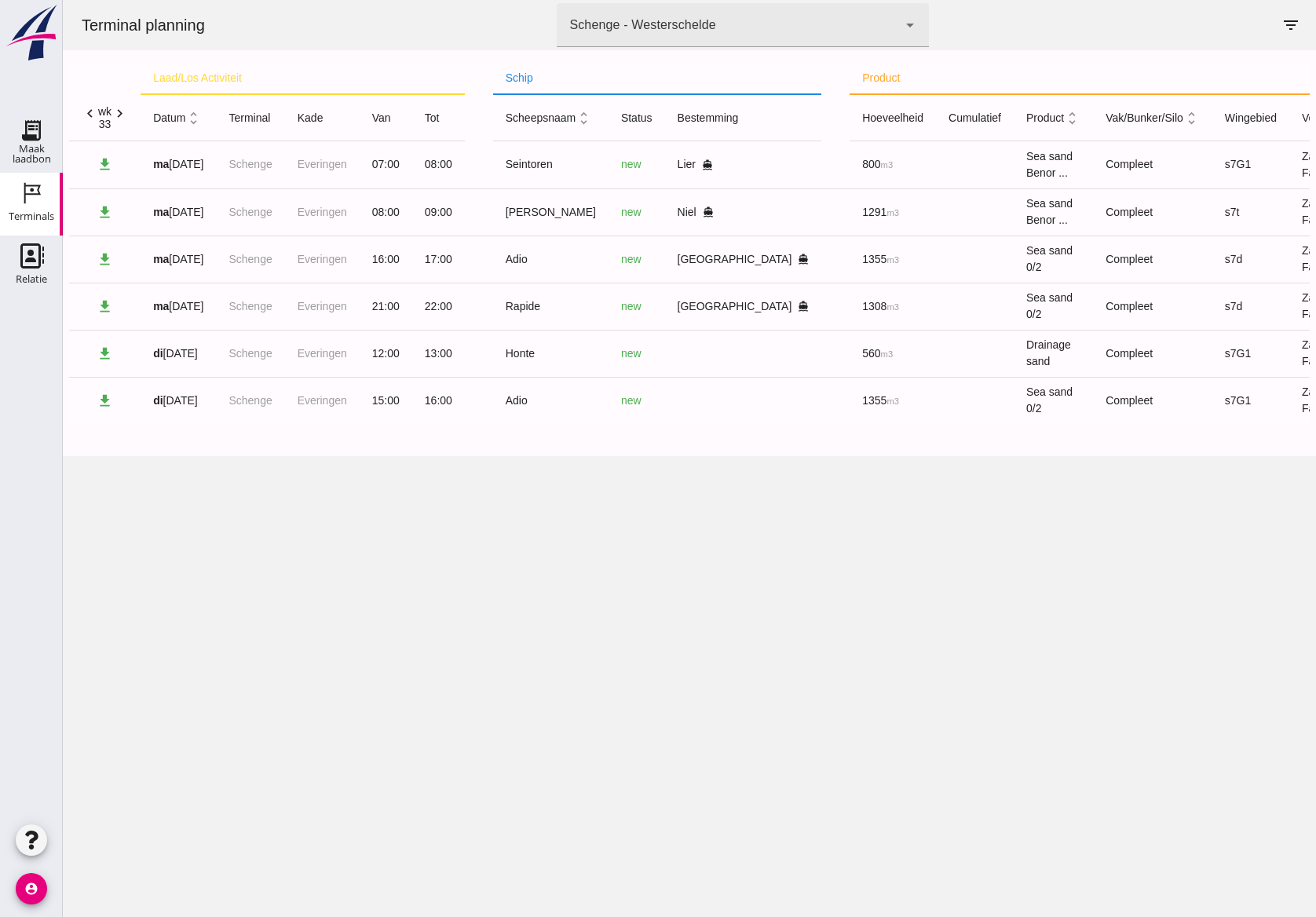
click icon "chevron_left"
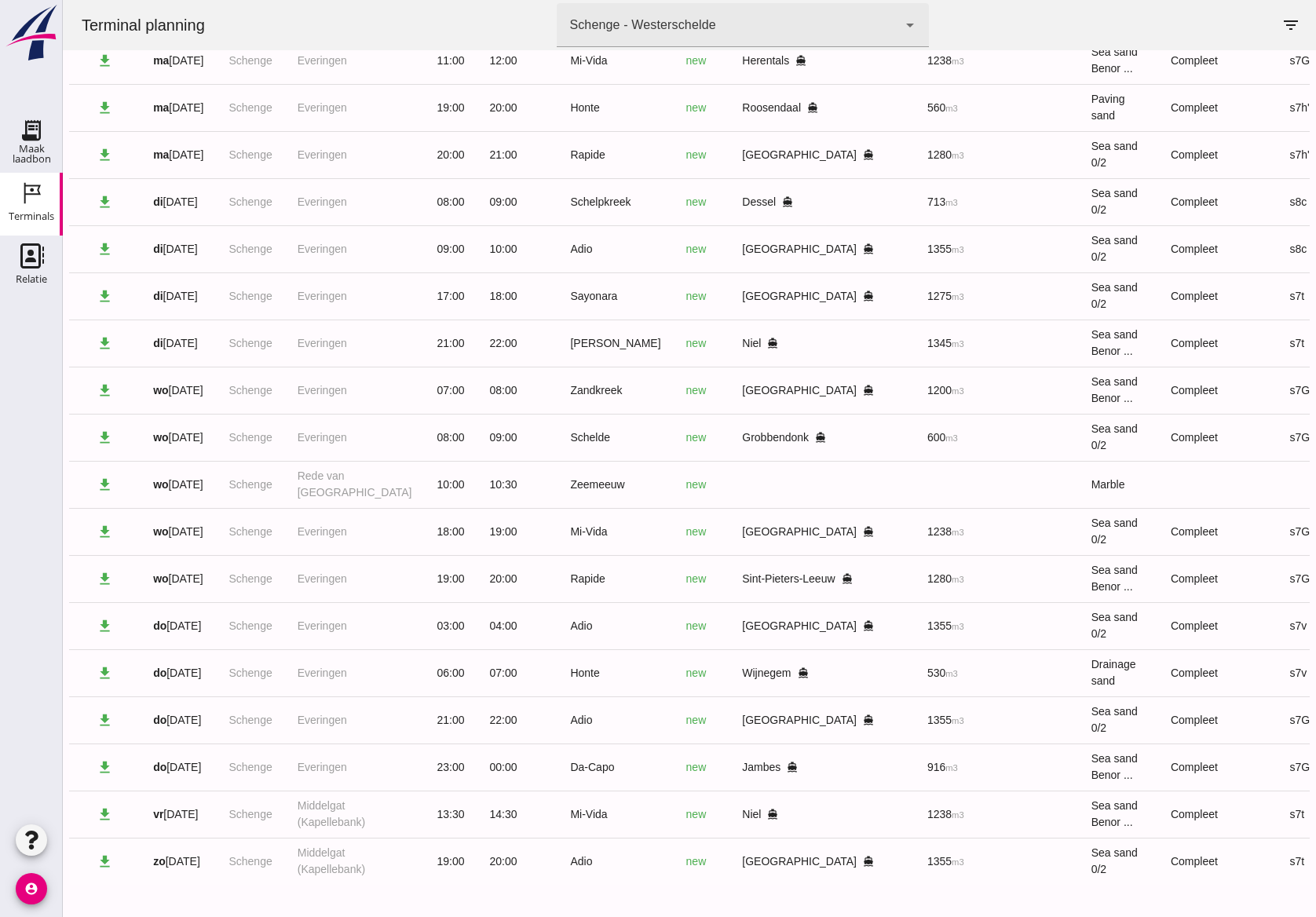
scroll to position [0, 139]
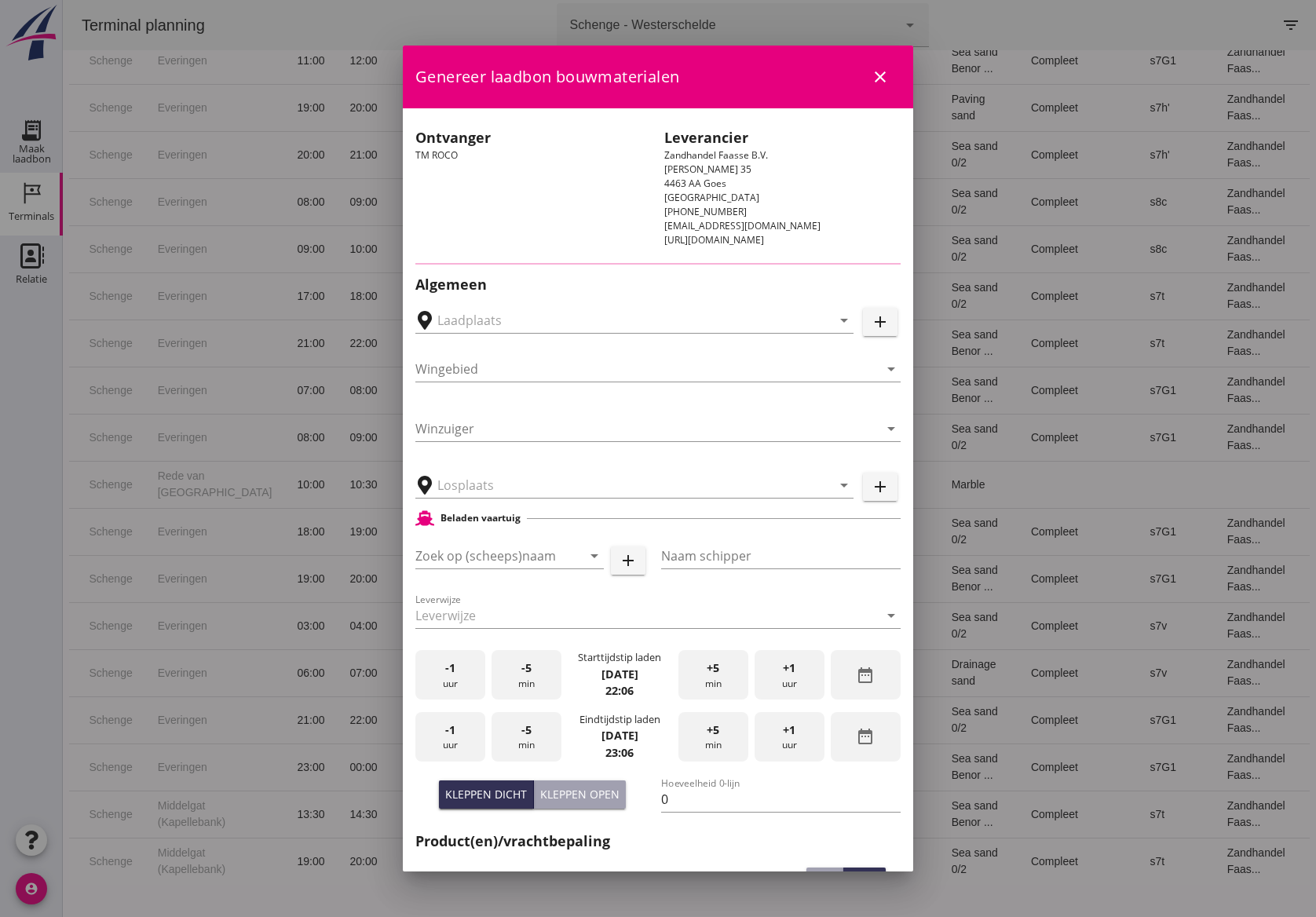
click at [871, 330] on icon "add" at bounding box center [880, 321] width 19 height 19
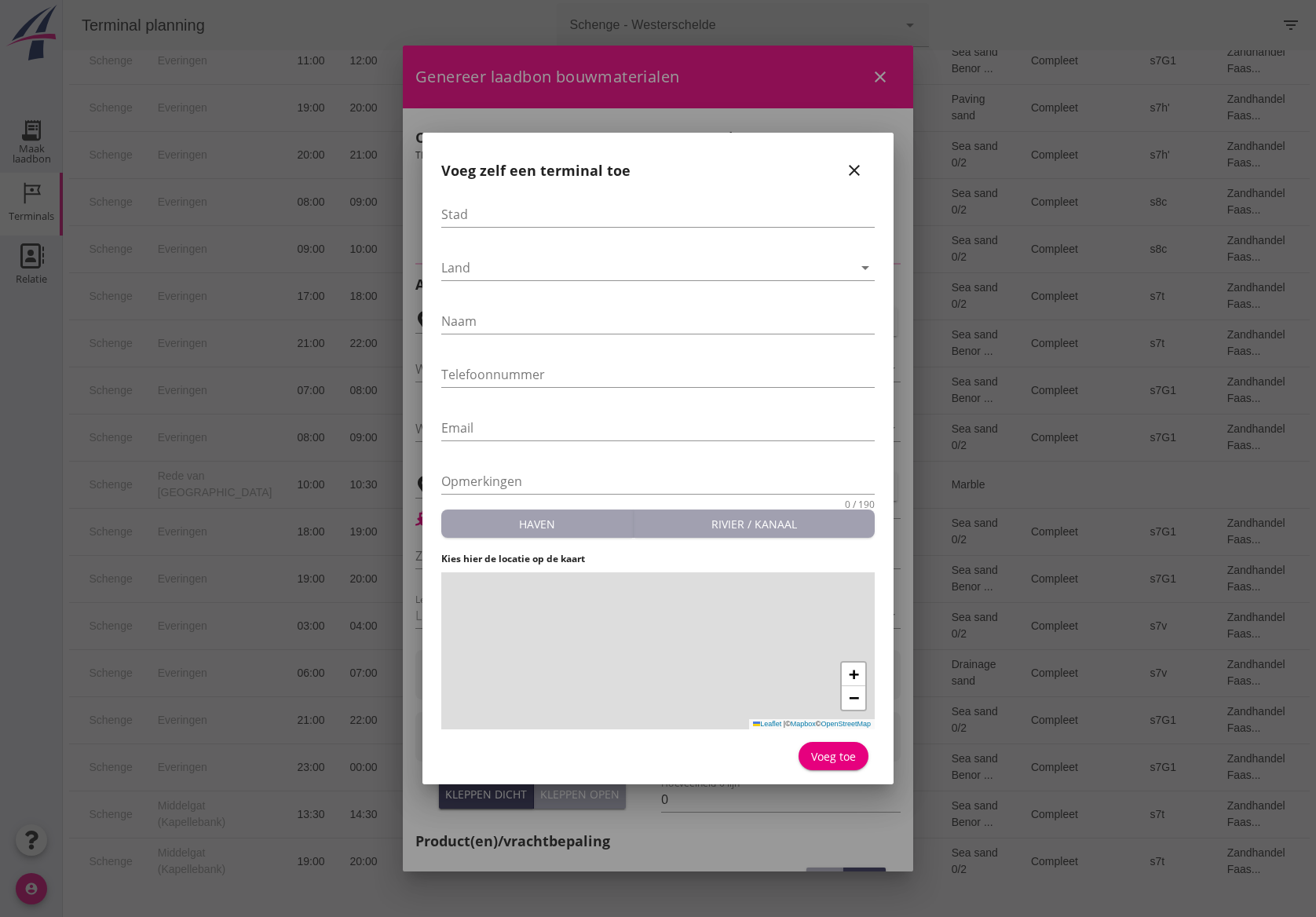
type input "Schenge, [GEOGRAPHIC_DATA]"
type input "Noordzeezand"
type input "Schenge"
type input "[GEOGRAPHIC_DATA] - [GEOGRAPHIC_DATA], [GEOGRAPHIC_DATA]"
click at [852, 171] on icon "close" at bounding box center [854, 170] width 19 height 19
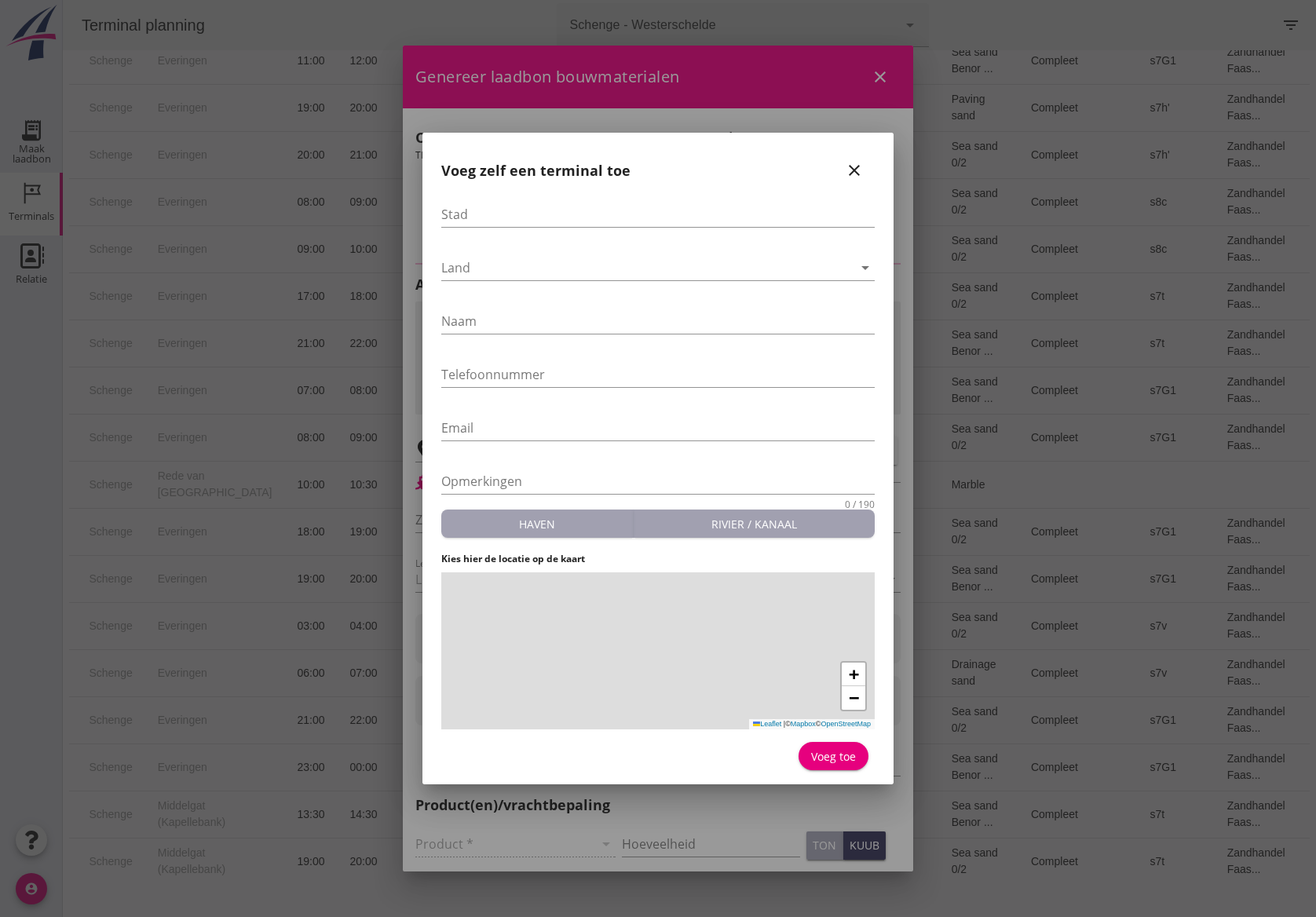
type input "s7t"
type input "Adio"
type input "A de Groot"
type input "1355"
type input "Zeezand 0/2 (6120)"
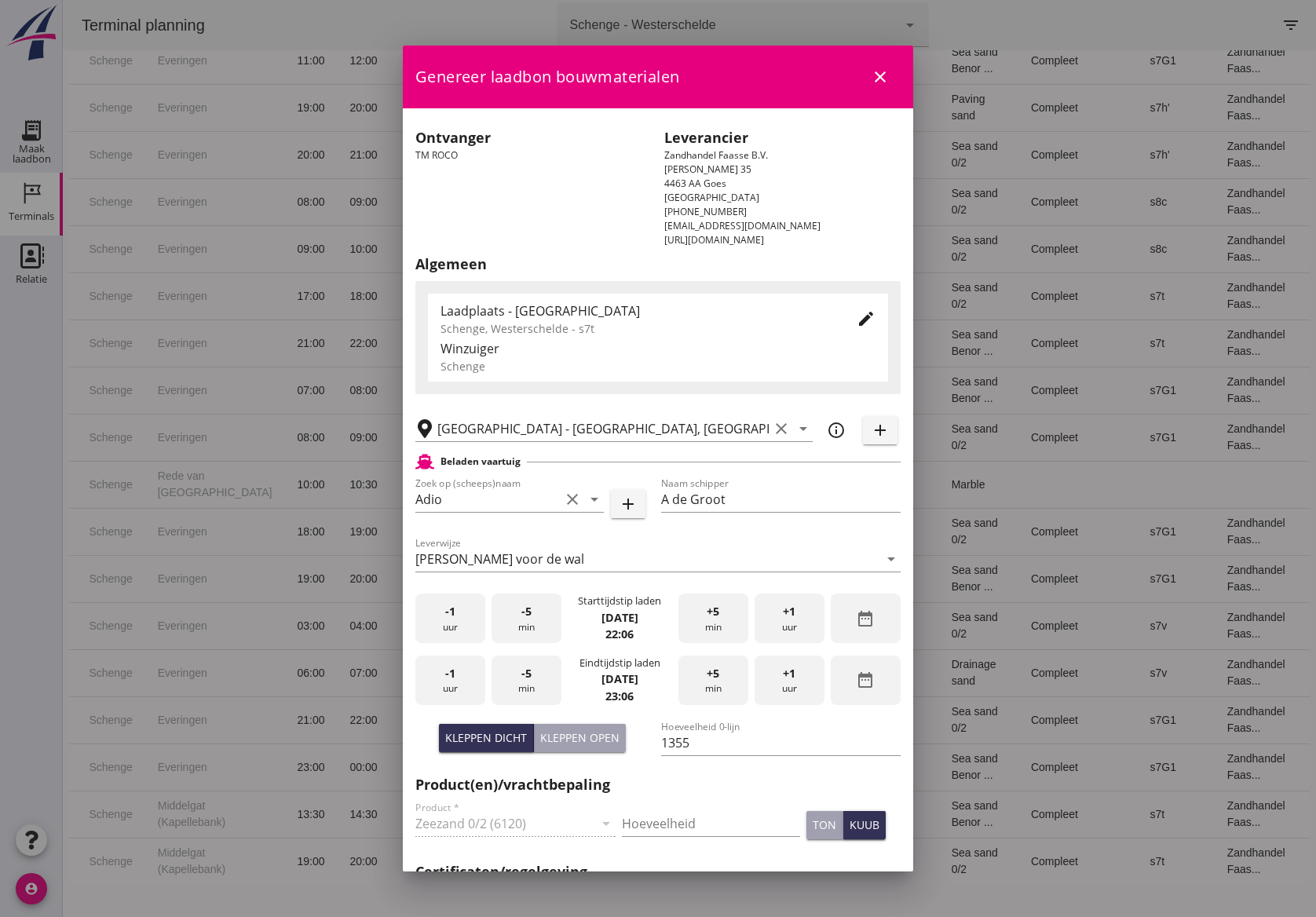
click at [852, 322] on div "edit" at bounding box center [866, 319] width 28 height 19
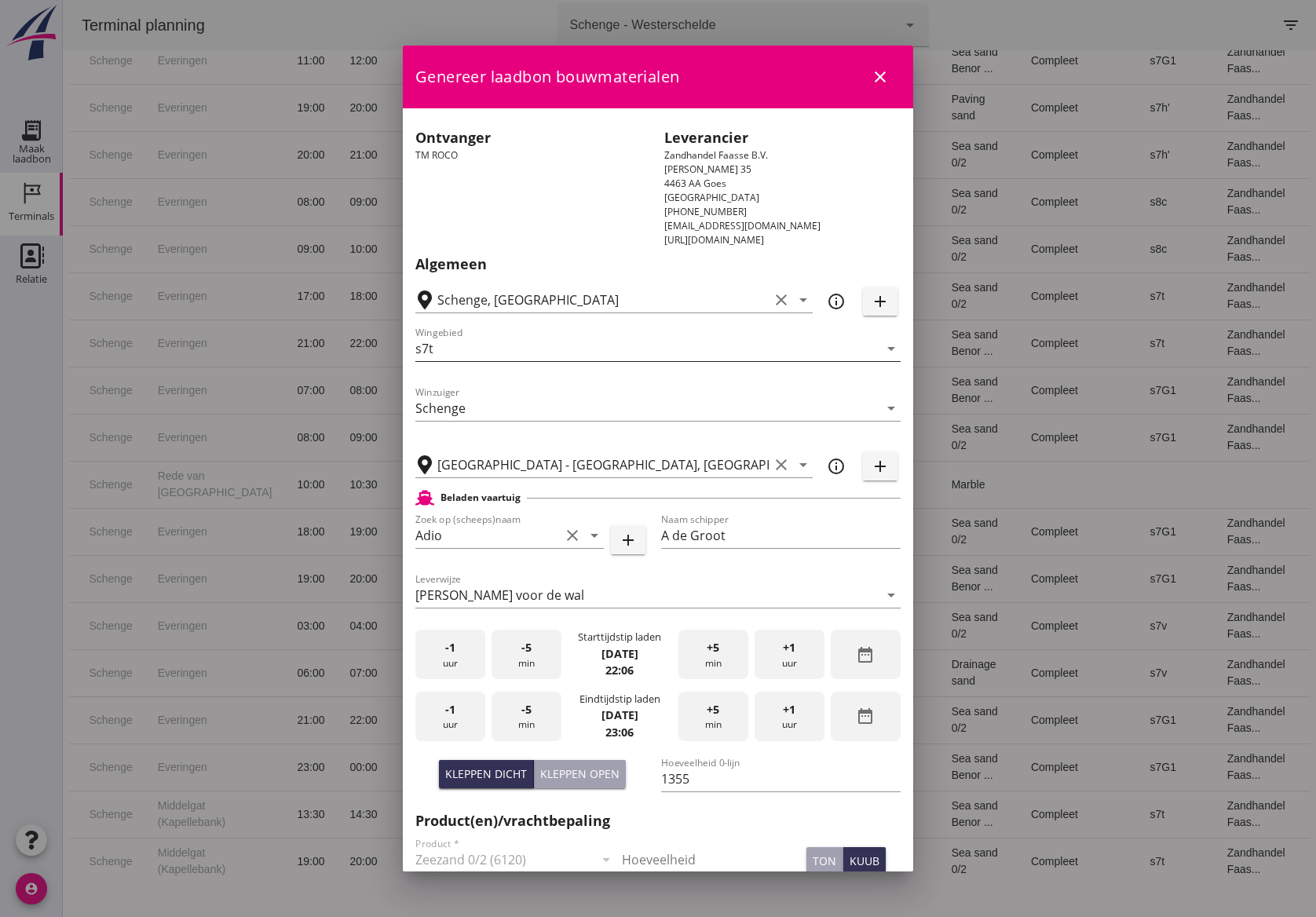
click at [538, 357] on input "s7t" at bounding box center [646, 349] width 463 height 25
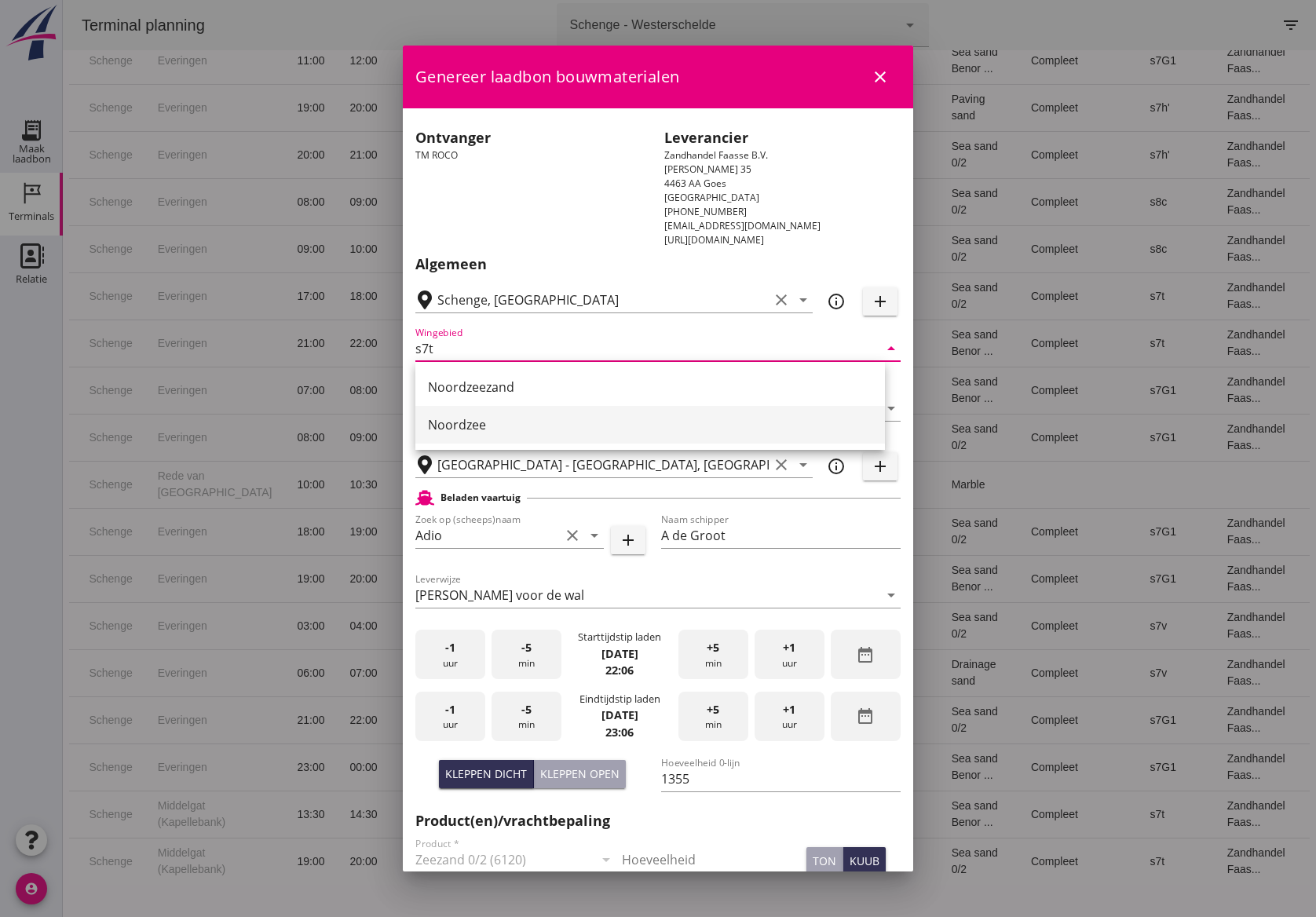
click at [450, 419] on div "Noordzee" at bounding box center [650, 424] width 444 height 19
type input "Noordzee"
click at [451, 649] on span "-1" at bounding box center [450, 647] width 11 height 17
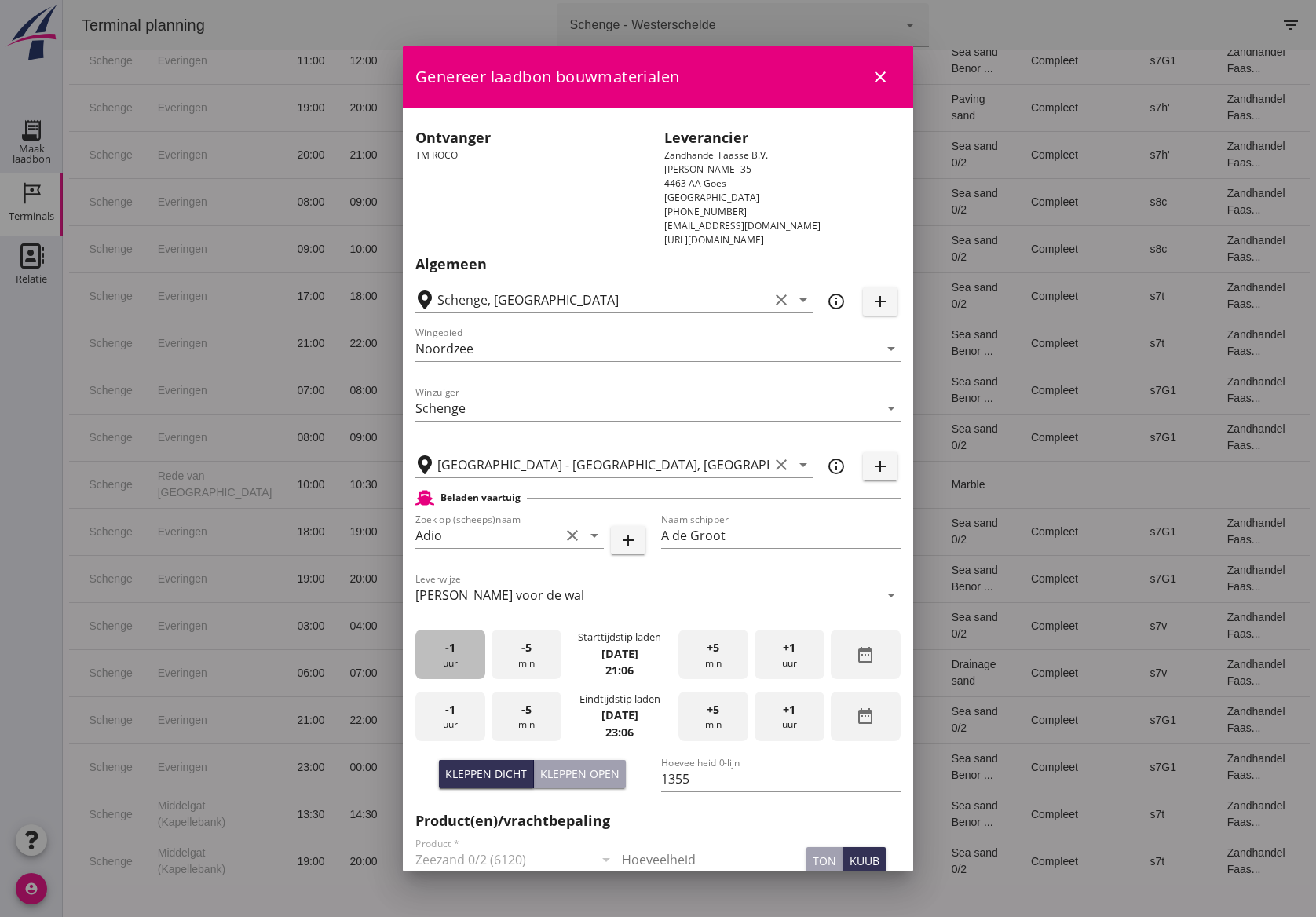
click at [451, 649] on span "-1" at bounding box center [450, 647] width 11 height 17
click at [721, 655] on div "+5 min" at bounding box center [714, 654] width 70 height 49
click at [457, 713] on div "-1 uur" at bounding box center [450, 716] width 70 height 49
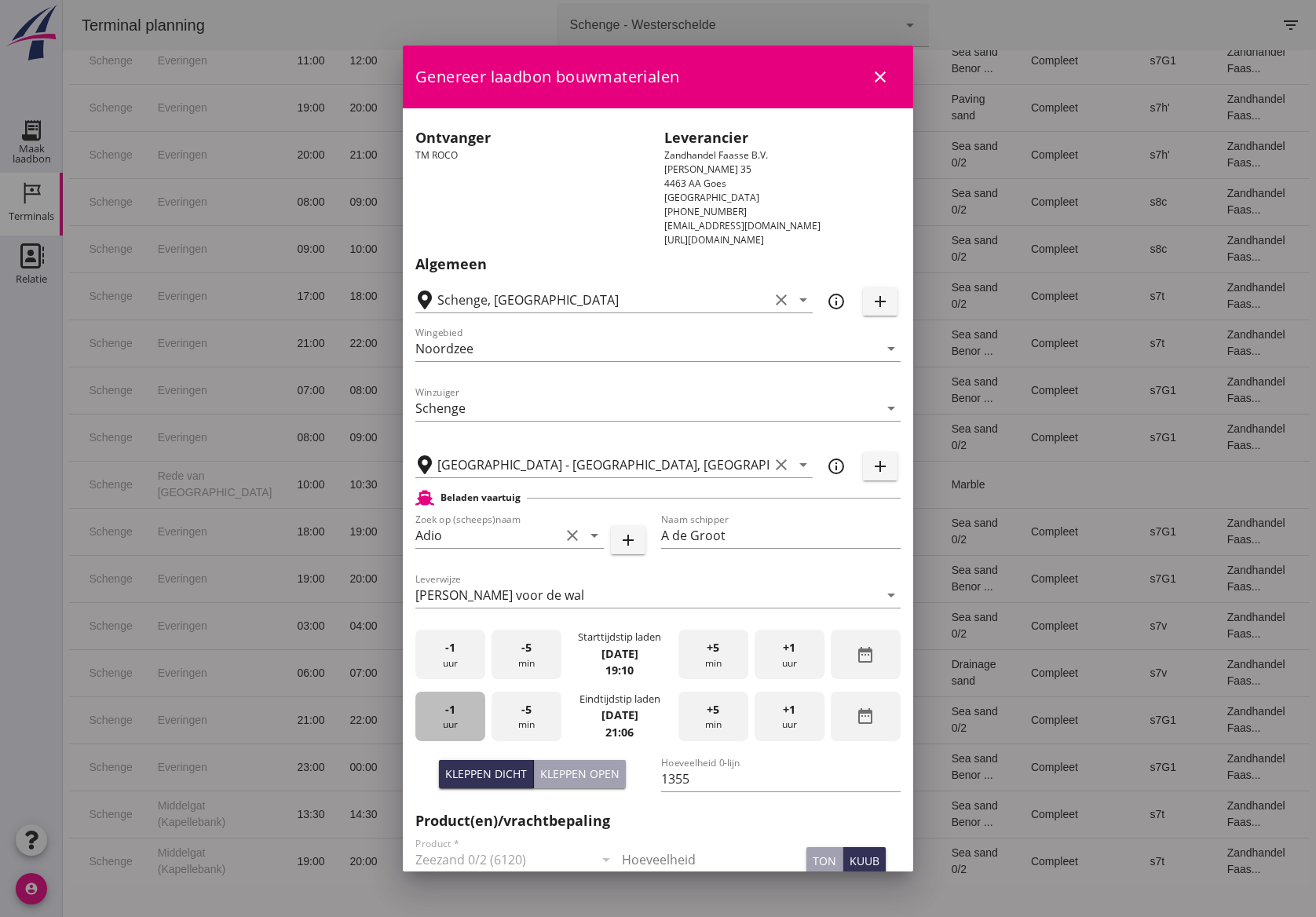
click at [457, 713] on div "-1 uur" at bounding box center [450, 716] width 70 height 49
click at [710, 721] on div "+5 min" at bounding box center [714, 716] width 70 height 49
drag, startPoint x: 698, startPoint y: 783, endPoint x: 617, endPoint y: 782, distance: 81.0
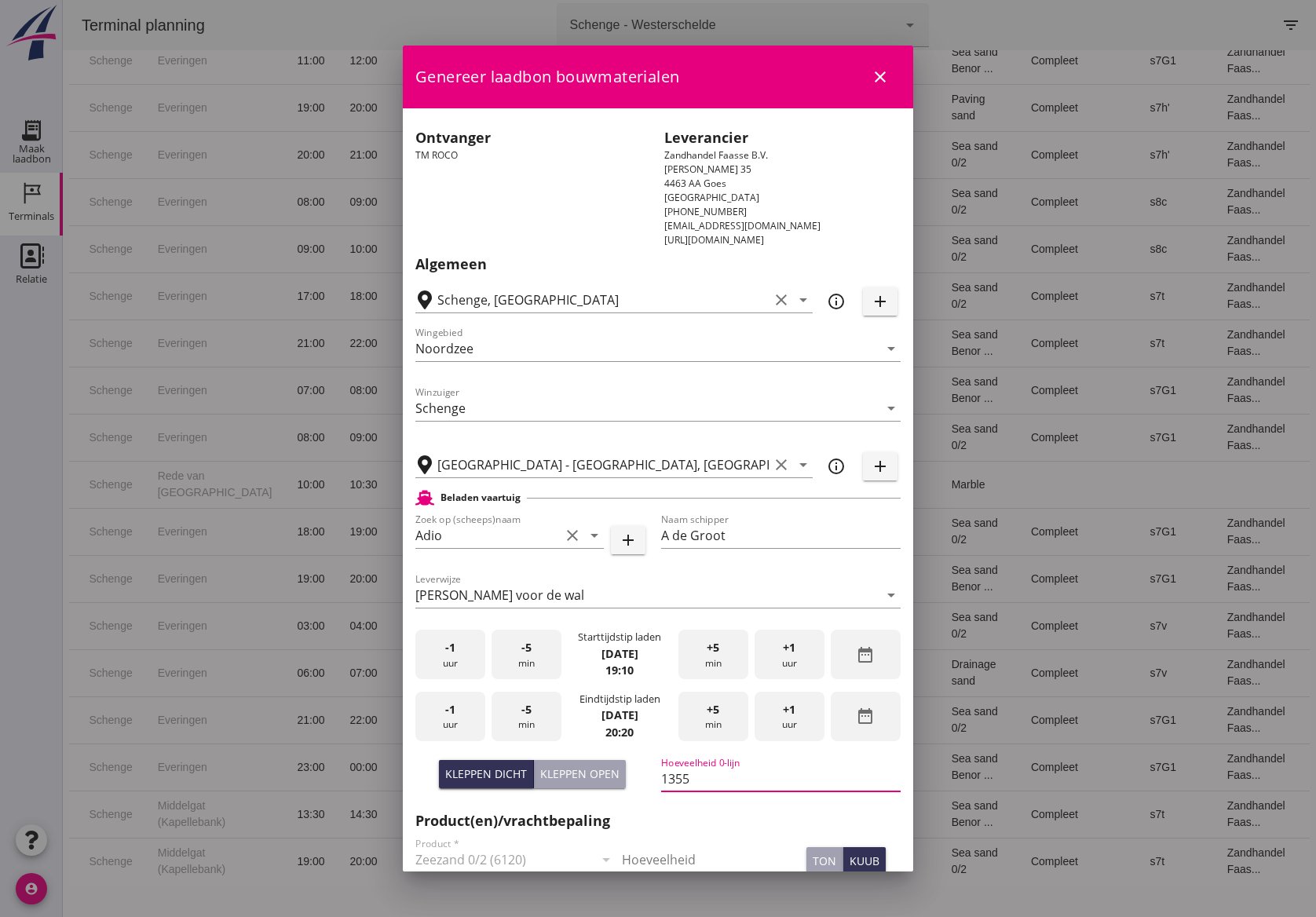
click at [617, 782] on div "Kleppen dicht Kleppen open Hoeveelheid 0-lijn 1355" at bounding box center [658, 781] width 491 height 60
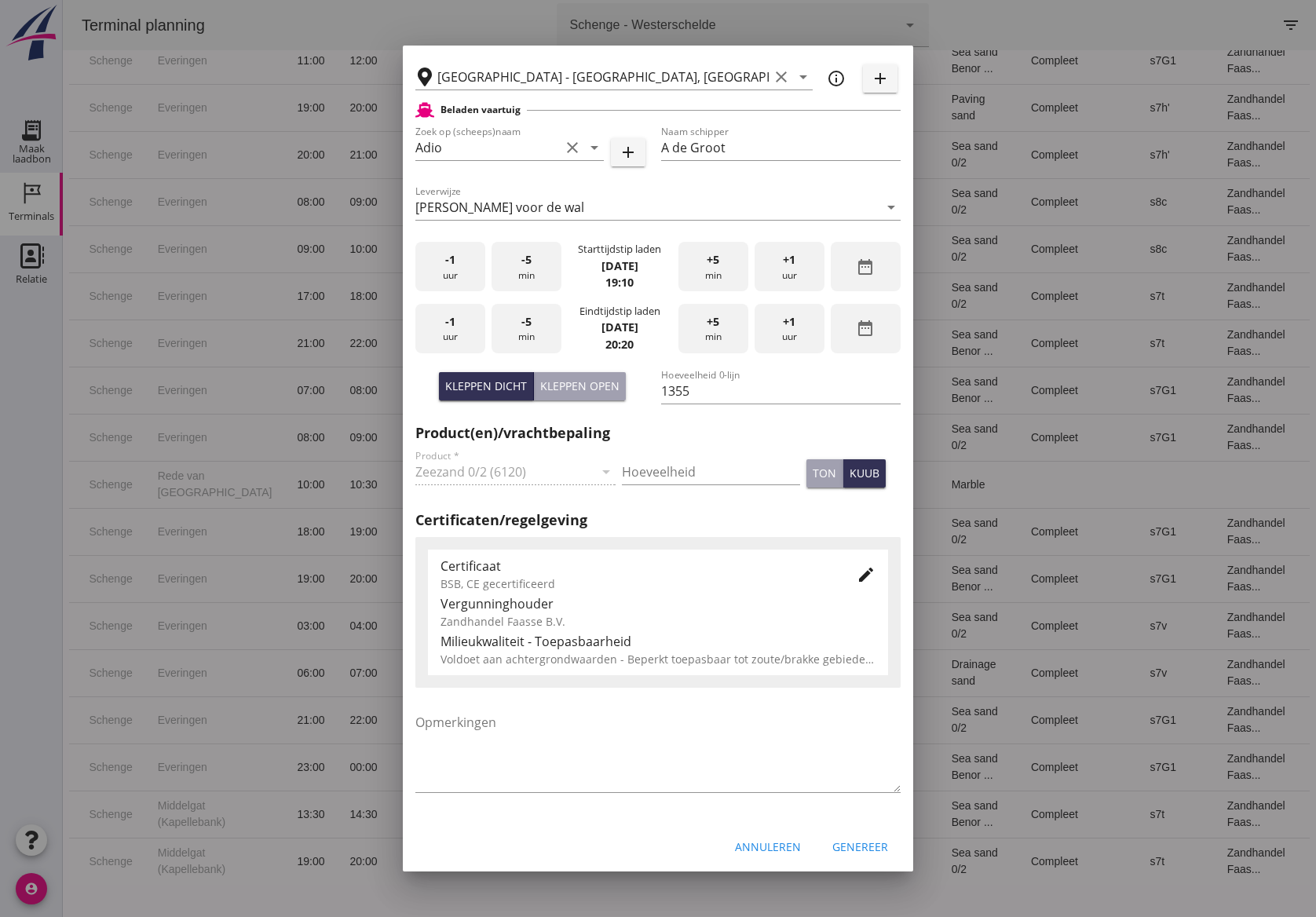
scroll to position [393, 0]
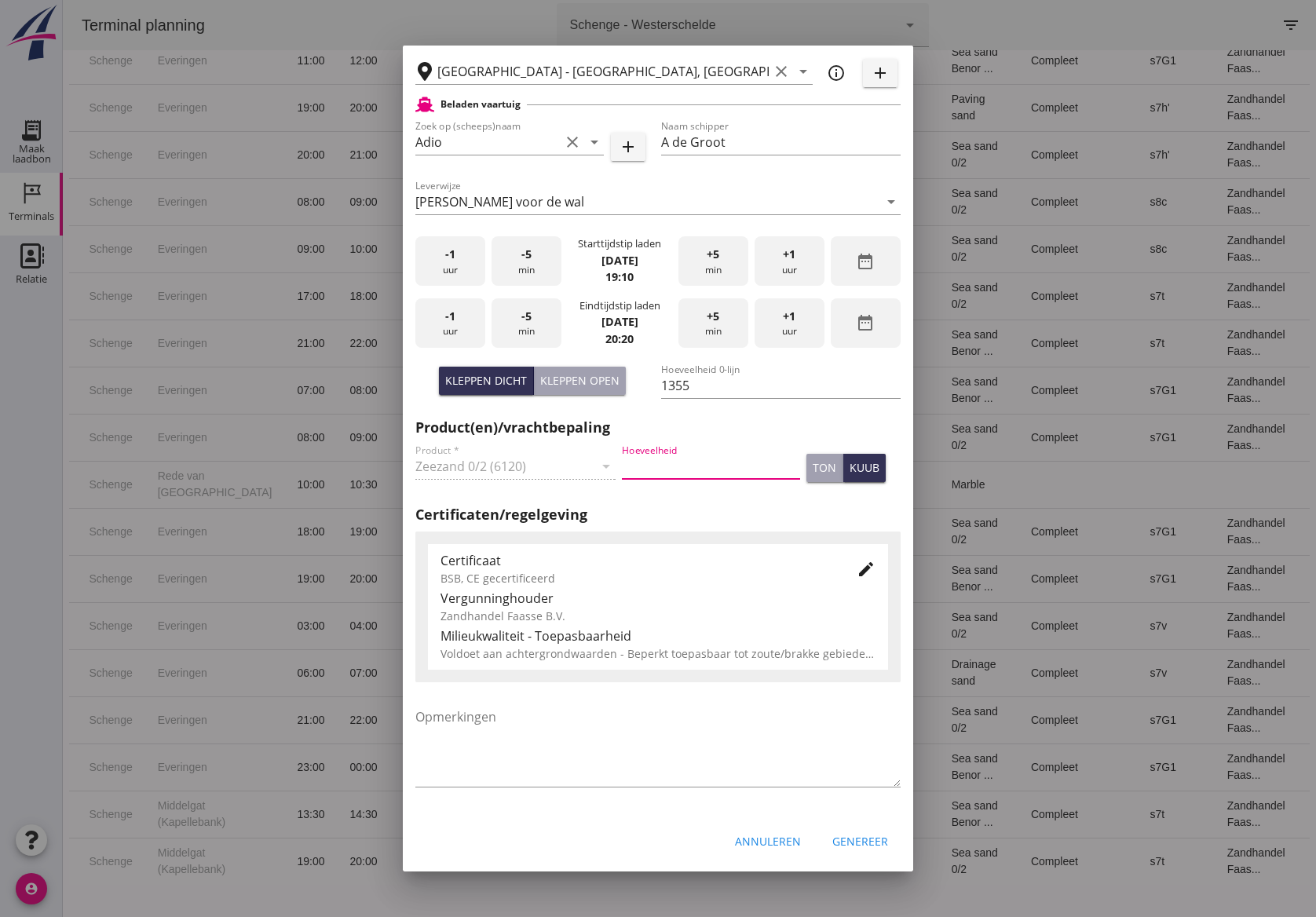
paste input "1355"
type input "1355"
click at [842, 846] on div "Genereer" at bounding box center [860, 842] width 56 height 16
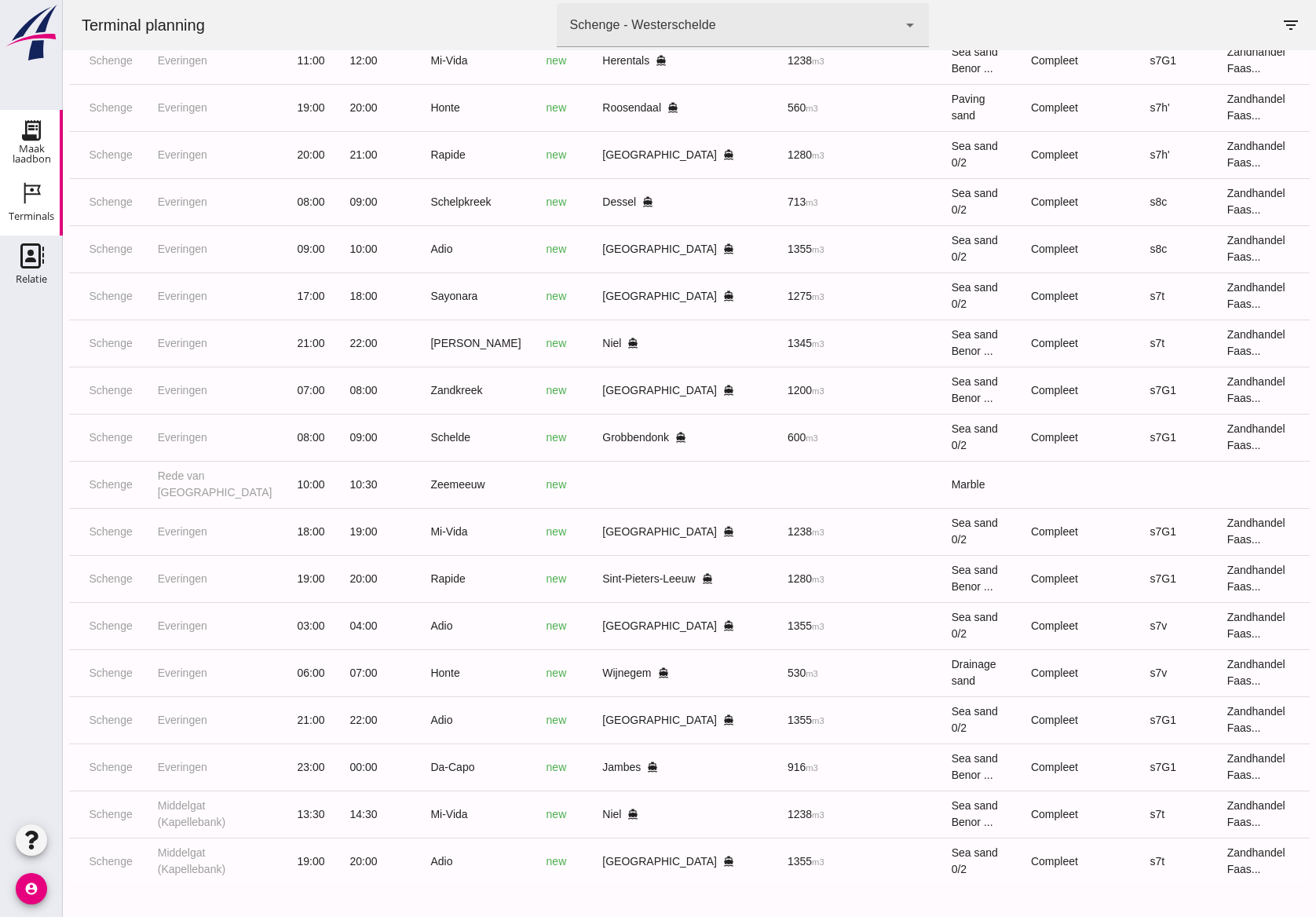
click at [41, 132] on icon "Maak laadbon" at bounding box center [31, 130] width 25 height 25
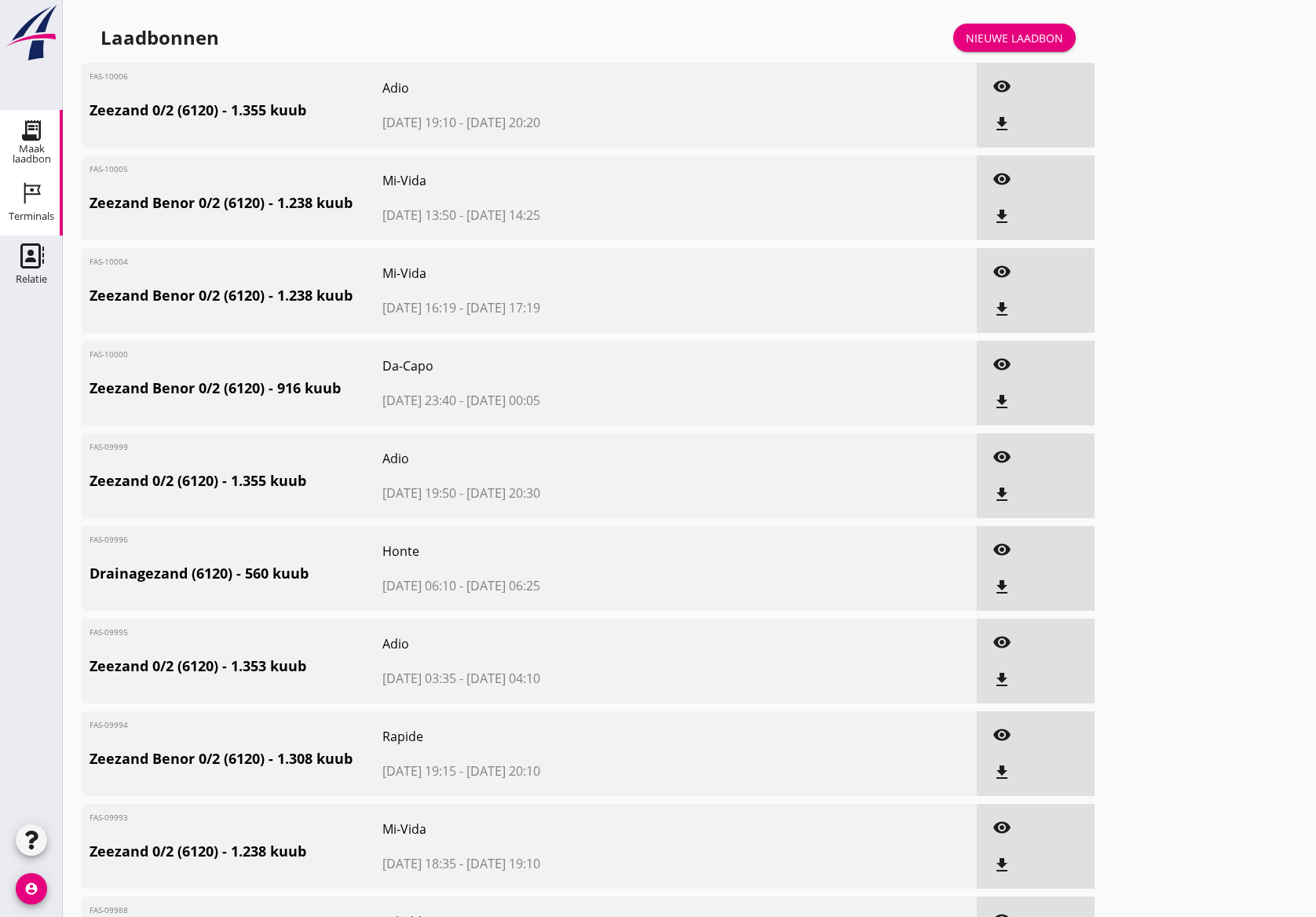
click at [26, 196] on icon "Terminals" at bounding box center [31, 193] width 25 height 25
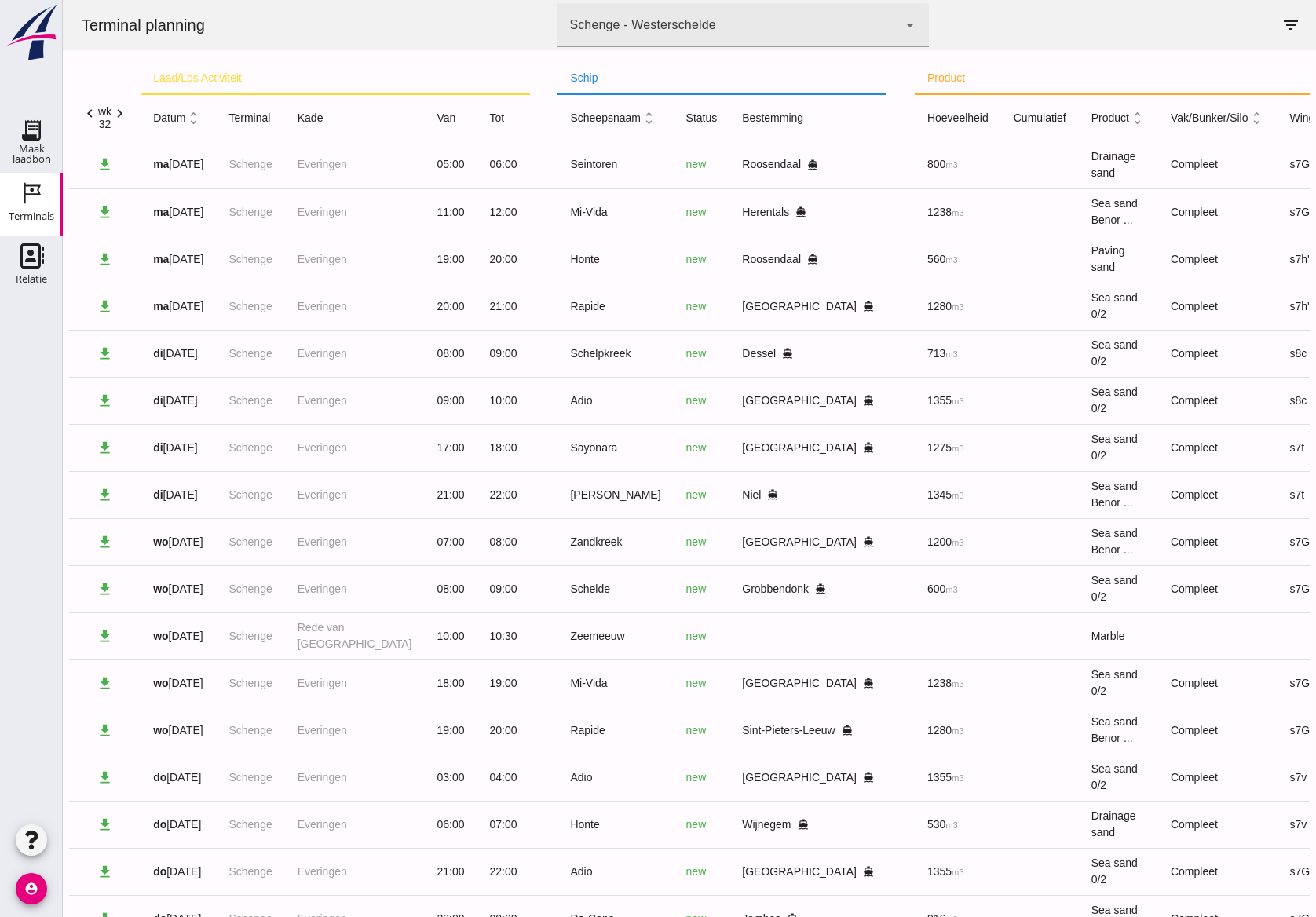
click icon "chevron_right"
